Goal: Navigation & Orientation: Find specific page/section

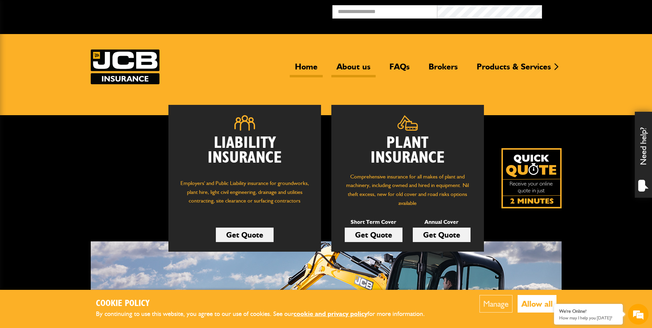
click at [354, 67] on link "About us" at bounding box center [353, 70] width 44 height 16
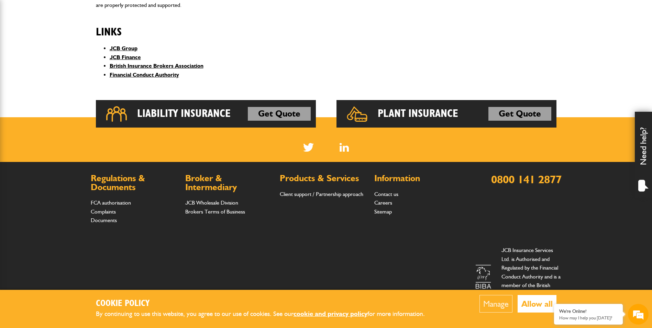
scroll to position [284, 0]
click at [209, 201] on link "JCB Wholesale Division" at bounding box center [211, 202] width 53 height 7
